Goal: Information Seeking & Learning: Learn about a topic

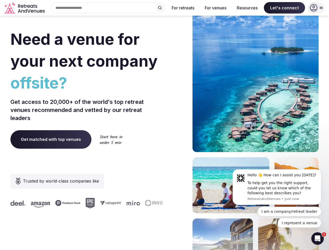
click at [165, 125] on div "Need a venue for your next company offsite? Get access to 20,000+ of the world'…" at bounding box center [164, 156] width 308 height 314
click at [108, 8] on div "Search Popular Destinations [GEOGRAPHIC_DATA], [GEOGRAPHIC_DATA] [GEOGRAPHIC_DA…" at bounding box center [106, 7] width 119 height 11
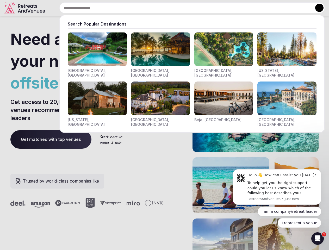
click at [160, 8] on input "text" at bounding box center [192, 7] width 266 height 11
click at [183, 8] on input "text" at bounding box center [192, 7] width 266 height 11
click at [216, 8] on input "text" at bounding box center [192, 7] width 266 height 11
click at [247, 8] on input "text" at bounding box center [192, 7] width 266 height 11
click at [285, 8] on input "text" at bounding box center [192, 7] width 266 height 11
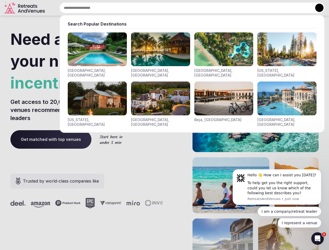
click at [317, 8] on button at bounding box center [319, 8] width 8 height 8
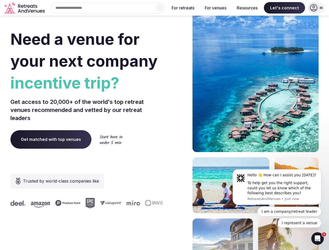
click at [277, 187] on div "To help get you the right support, could you let us know which of the following…" at bounding box center [283, 188] width 70 height 15
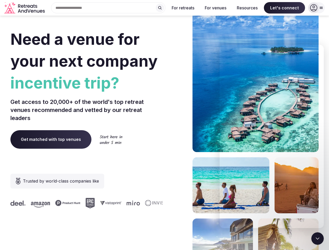
click at [322, 171] on section "Need a venue for your next company incentive trip? Get access to 20,000+ of the…" at bounding box center [164, 156] width 329 height 314
